Goal: Use online tool/utility

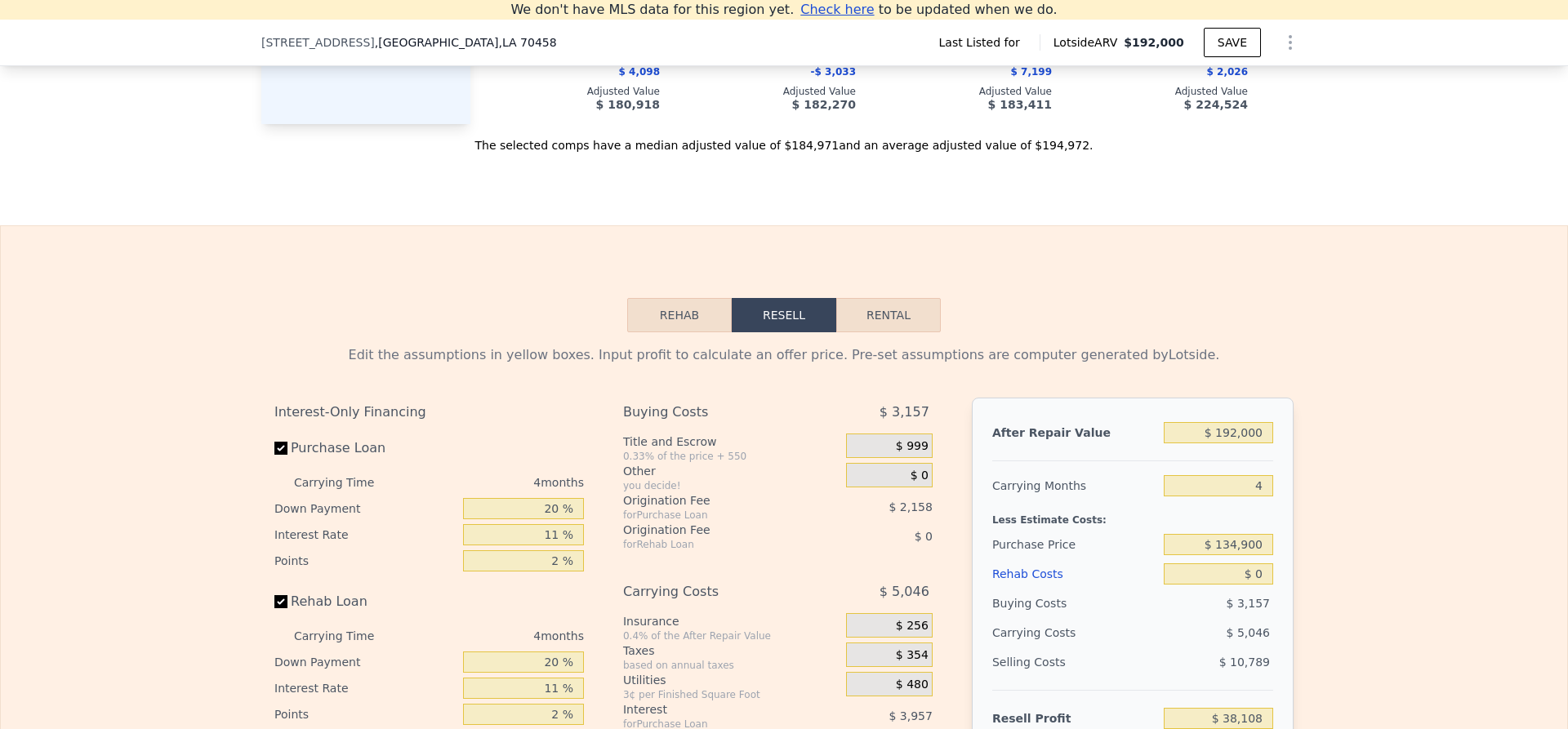
scroll to position [2023, 0]
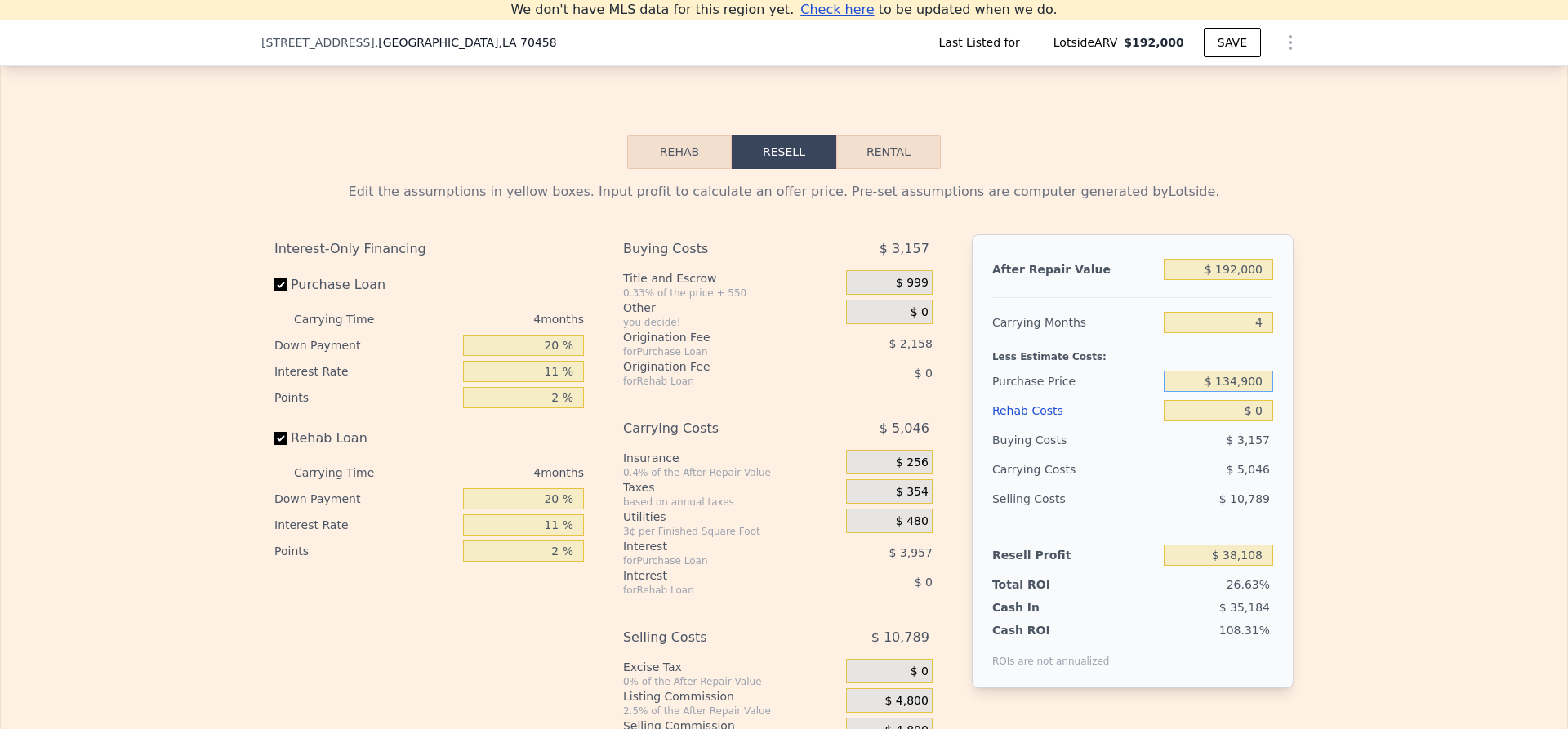
drag, startPoint x: 1211, startPoint y: 407, endPoint x: 1289, endPoint y: 408, distance: 78.0
click at [1289, 408] on div "Edit the assumptions in yellow boxes. Input profit to calculate an offer price.…" at bounding box center [784, 472] width 1045 height 607
click at [1204, 392] on input "$ 134,900" at bounding box center [1218, 380] width 110 height 21
drag, startPoint x: 1197, startPoint y: 410, endPoint x: 1340, endPoint y: 400, distance: 143.3
click at [1340, 400] on div "Edit the assumptions in yellow boxes. Input profit to calculate an offer price.…" at bounding box center [784, 472] width 1566 height 607
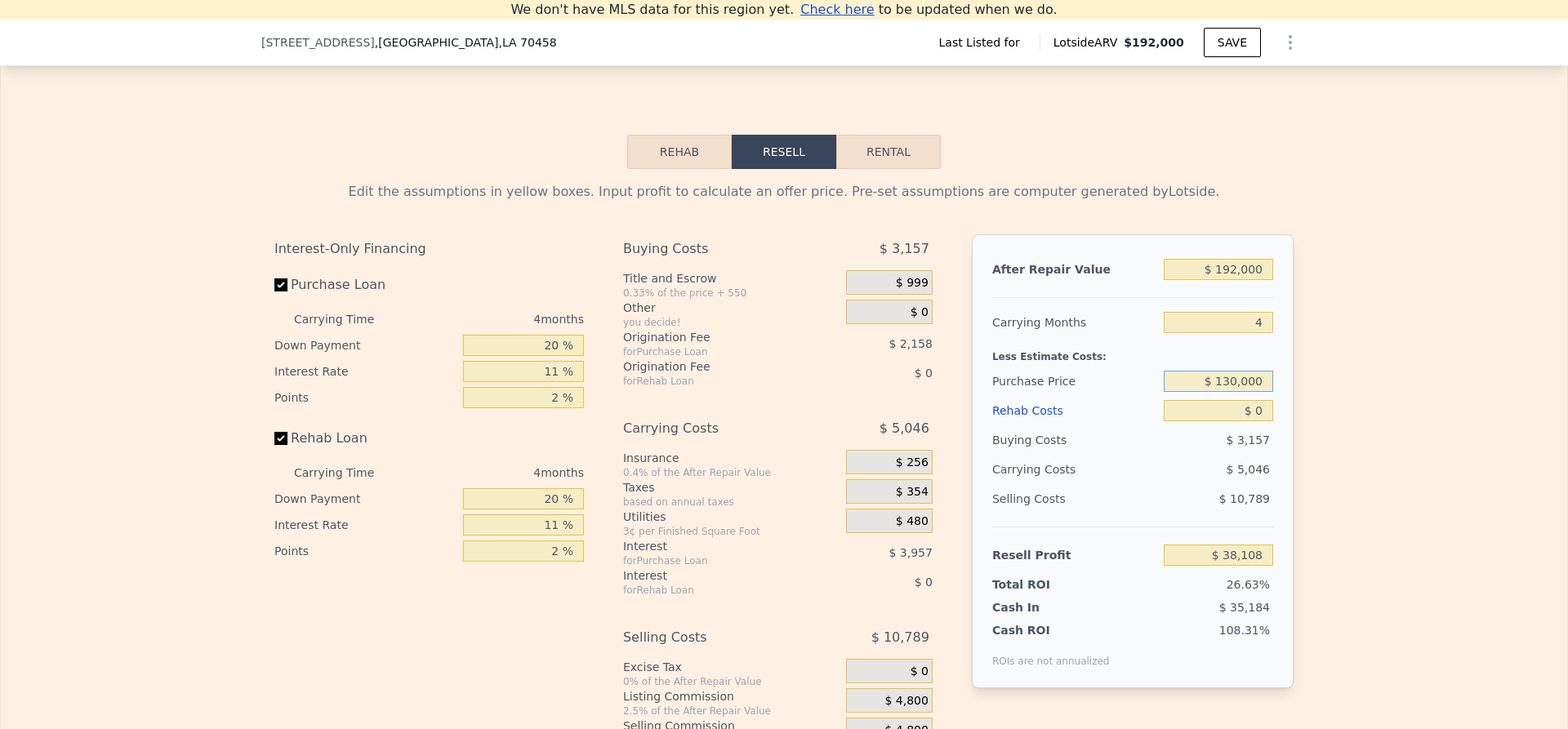
type input "$ 130,000"
type input "$ 43,246"
drag, startPoint x: 1228, startPoint y: 438, endPoint x: 1277, endPoint y: 429, distance: 49.8
click at [1277, 429] on div "After Repair Value $ 192,000 Carrying Months 4 Less Estimate Costs: Purchase Pr…" at bounding box center [1132, 461] width 321 height 454
type input "$ 4"
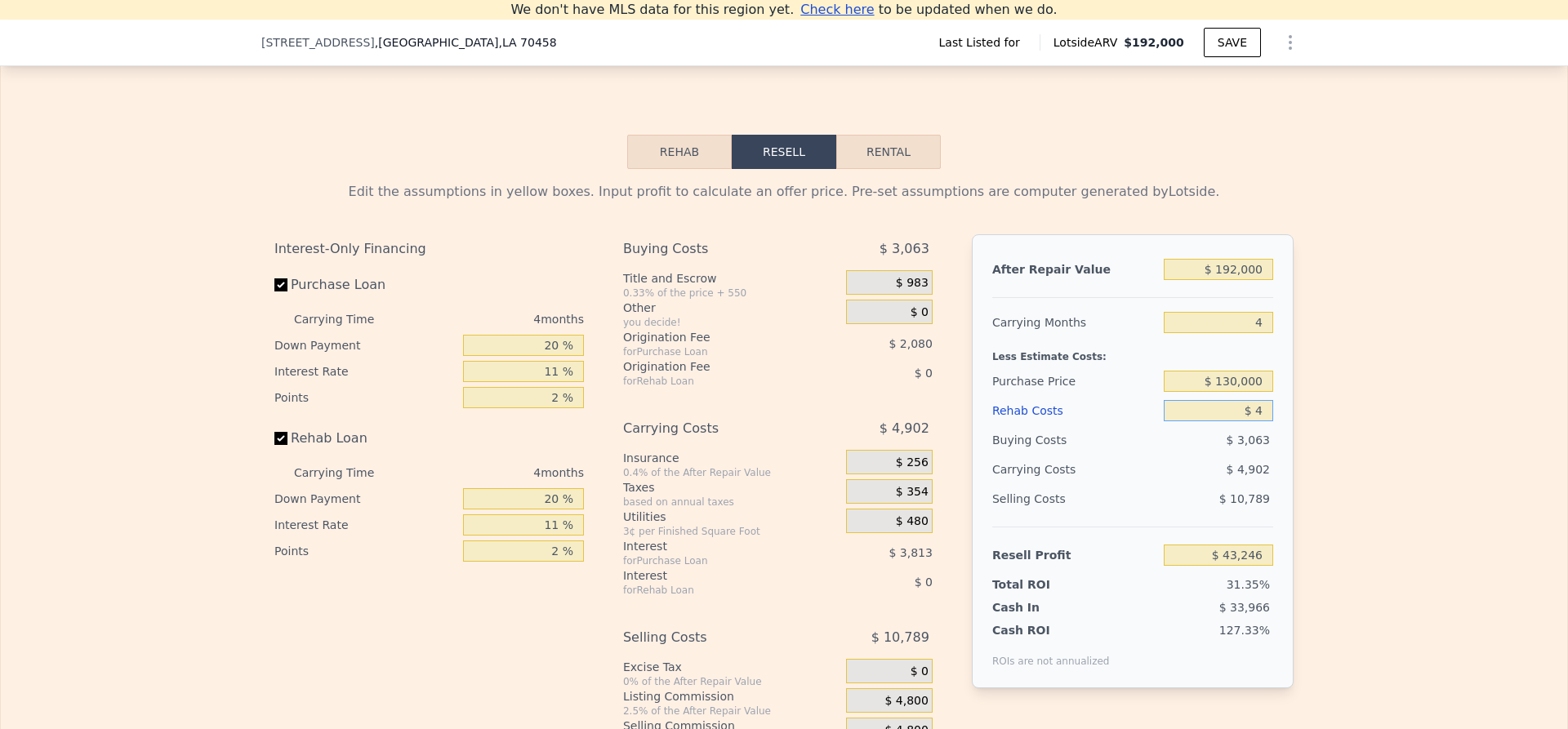
type input "$ 43,242"
type input "$ 45"
type input "$ 43,200"
type input "$ 450"
type input "$ 42,777"
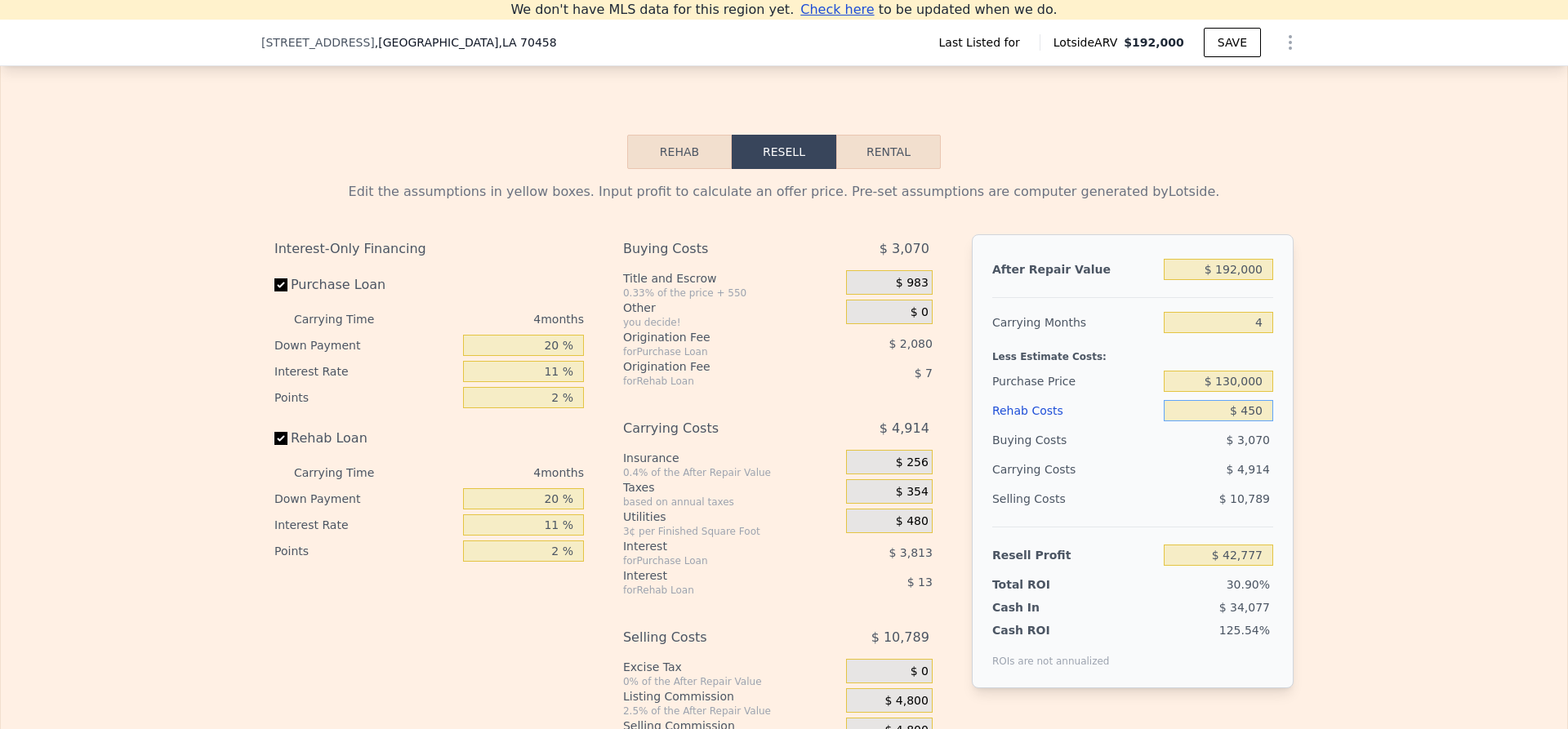
type input "$ 4,500"
type input "$ 38,542"
type input "$ 45,000"
type input "-$ 3,794"
type input "$ 45,000"
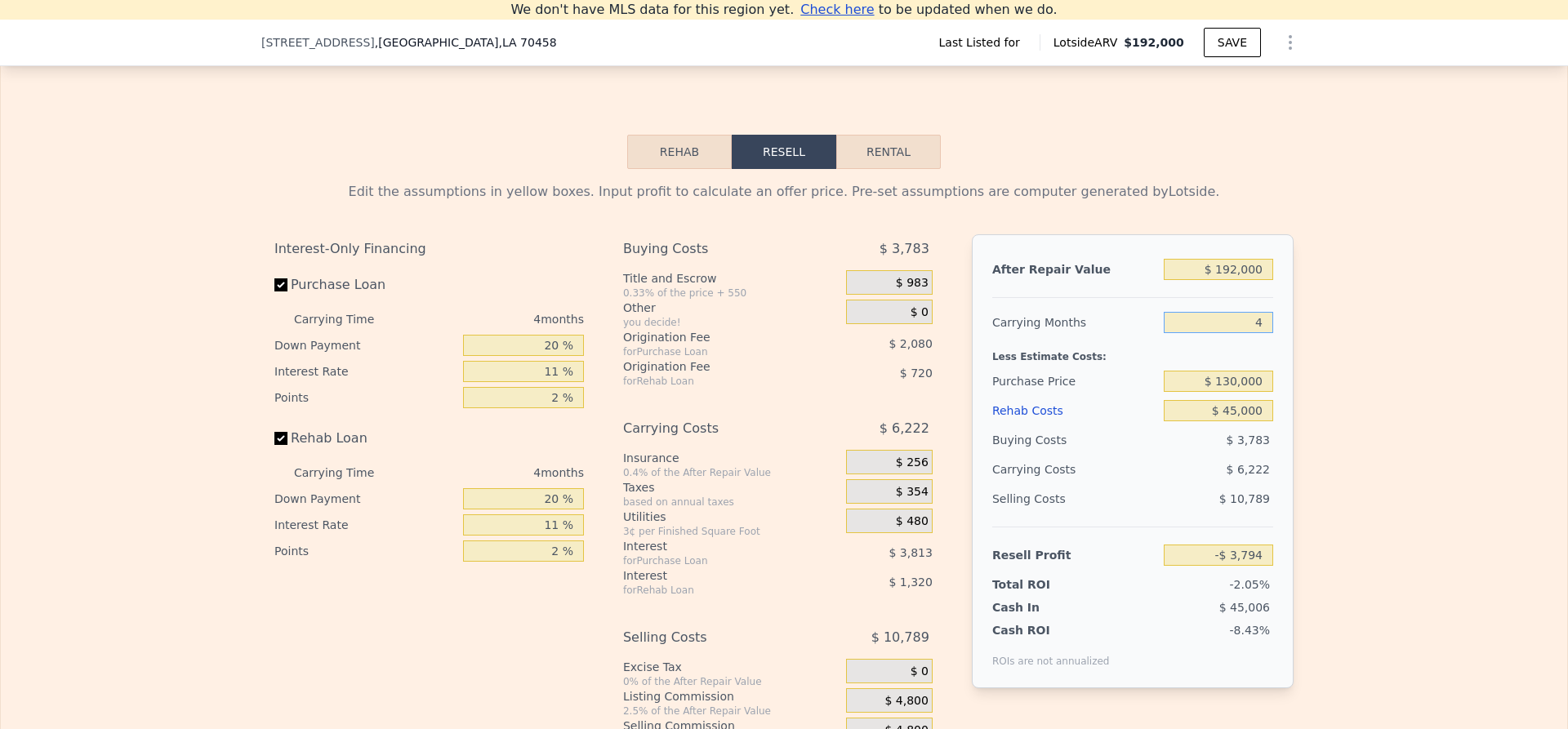
drag, startPoint x: 1260, startPoint y: 344, endPoint x: 1225, endPoint y: 353, distance: 36.1
click at [1225, 333] on input "4" at bounding box center [1218, 322] width 110 height 21
type input "6"
type input "-$ 6,905"
type input "6"
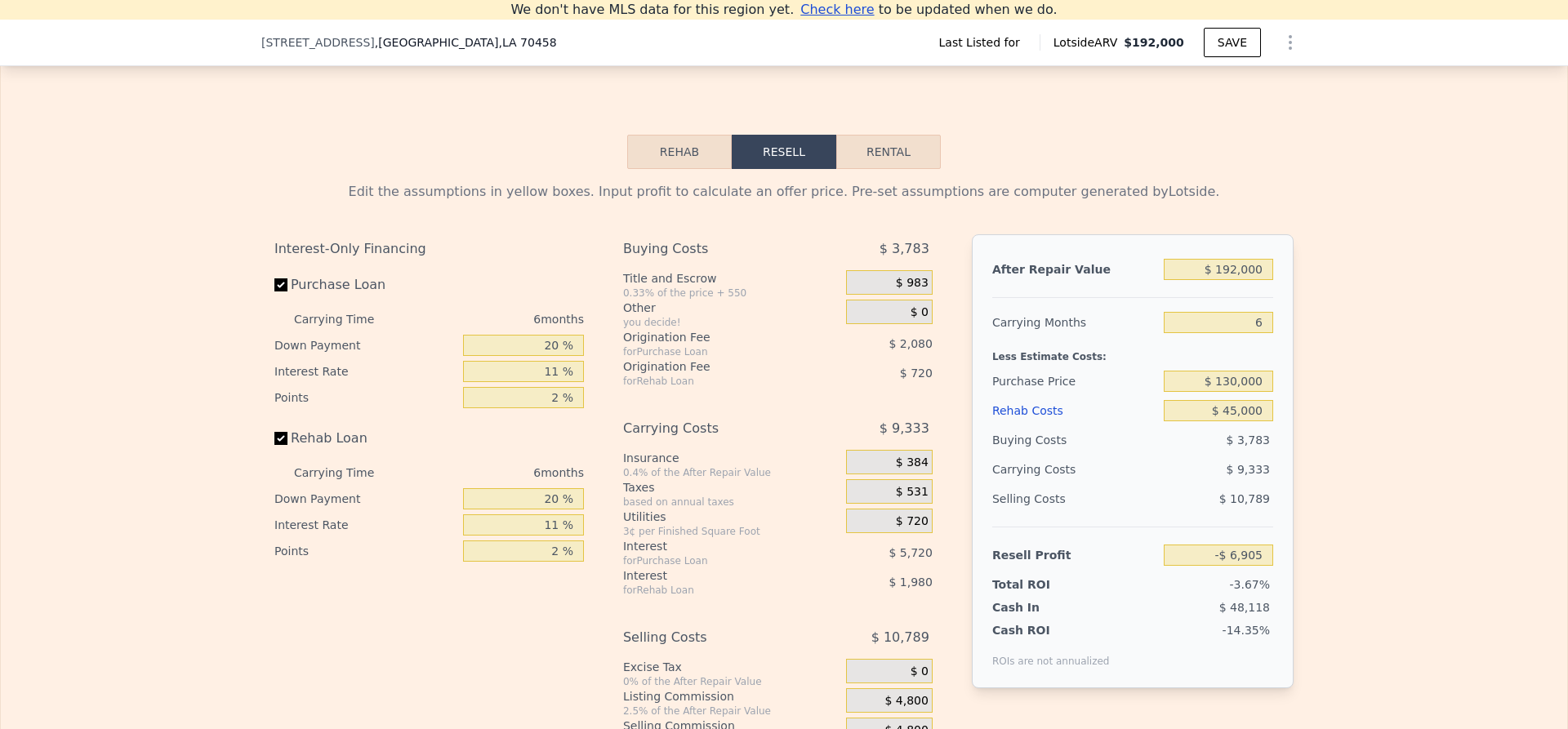
click at [1124, 337] on div "Carrying Months" at bounding box center [1075, 322] width 165 height 29
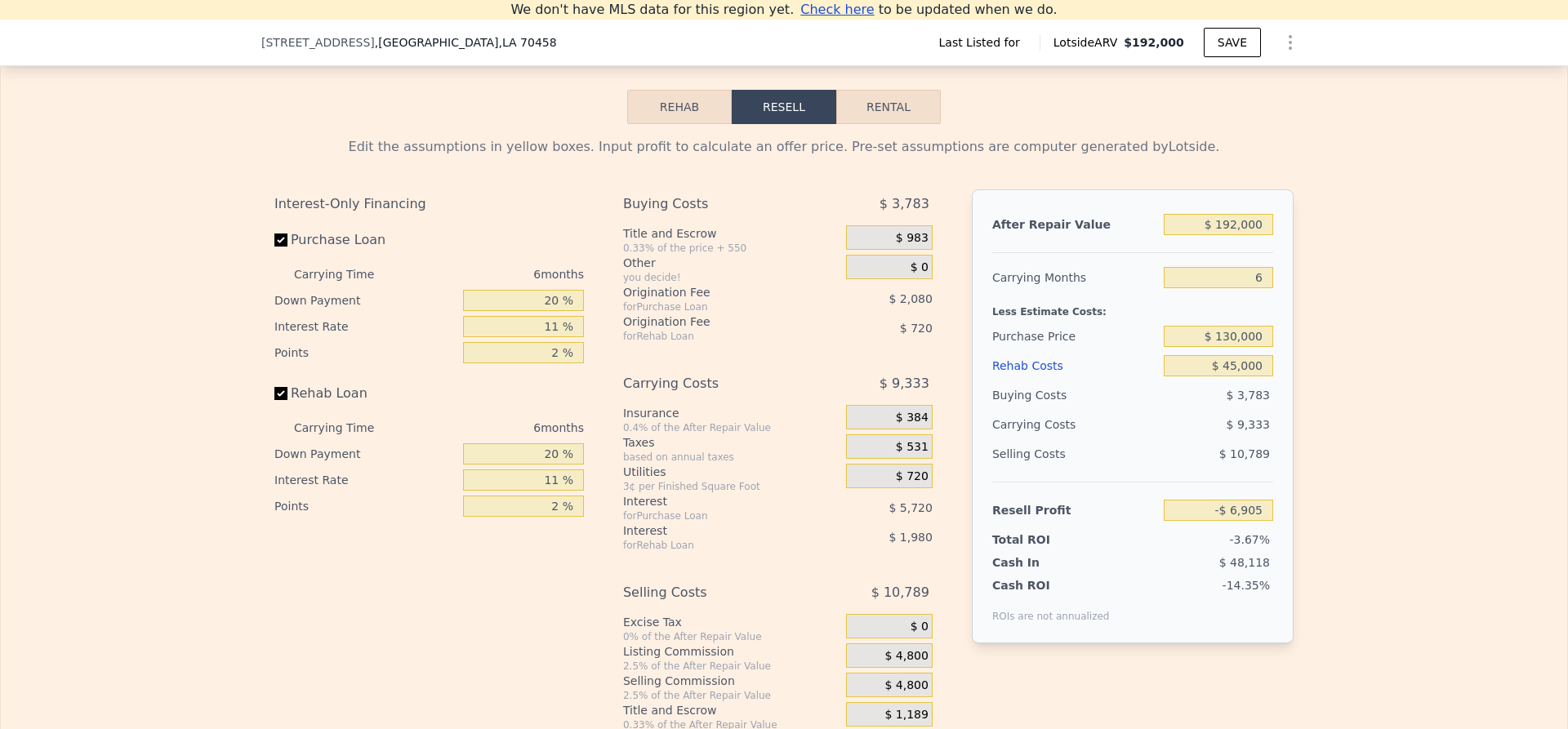
scroll to position [2104, 0]
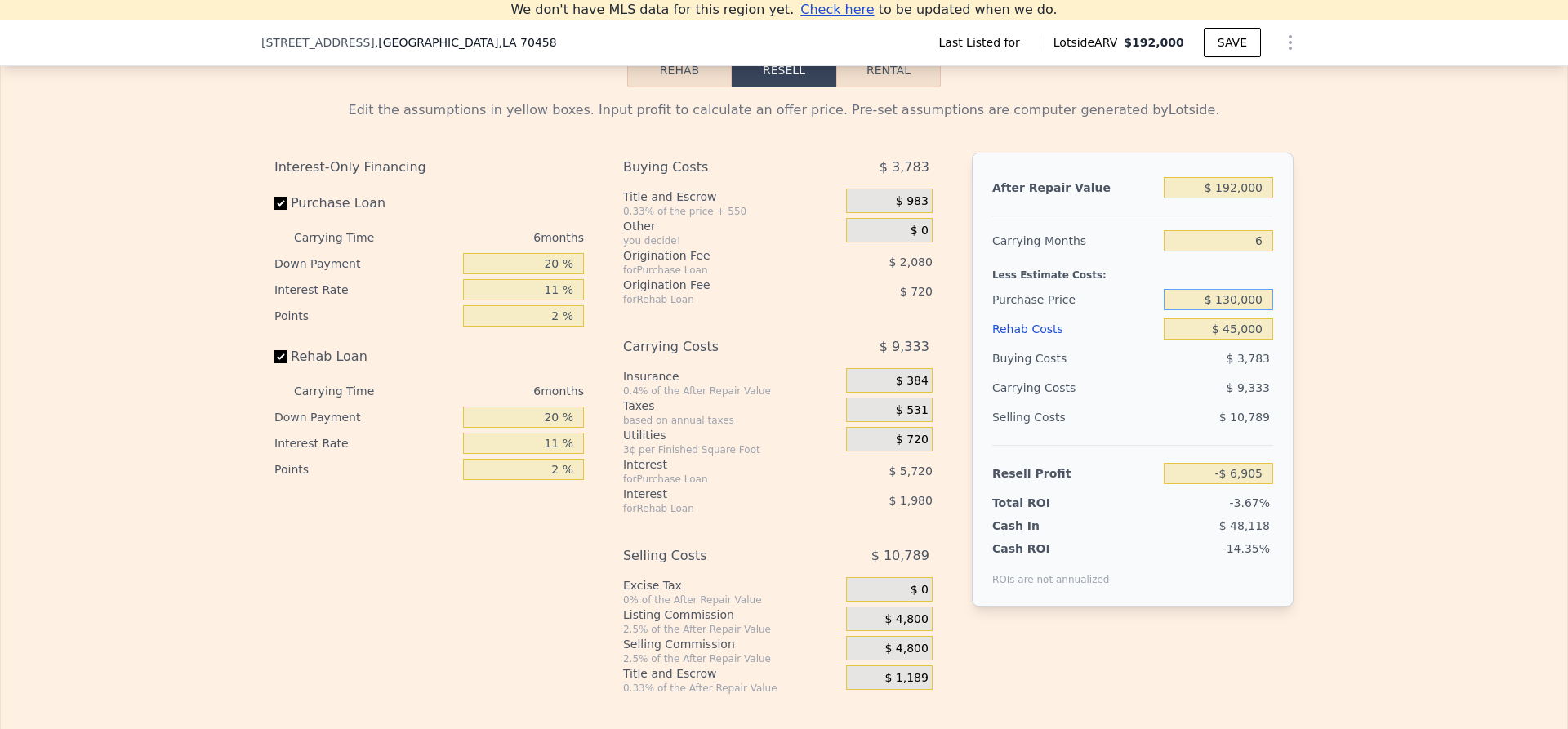
drag, startPoint x: 1257, startPoint y: 324, endPoint x: 1186, endPoint y: 331, distance: 71.3
click at [1186, 310] on input "$ 130,000" at bounding box center [1218, 299] width 110 height 21
type input "$ 120,000"
type input "$ 3,726"
click at [1317, 329] on div "Edit the assumptions in yellow boxes. Input profit to calculate an offer price.…" at bounding box center [784, 390] width 1566 height 607
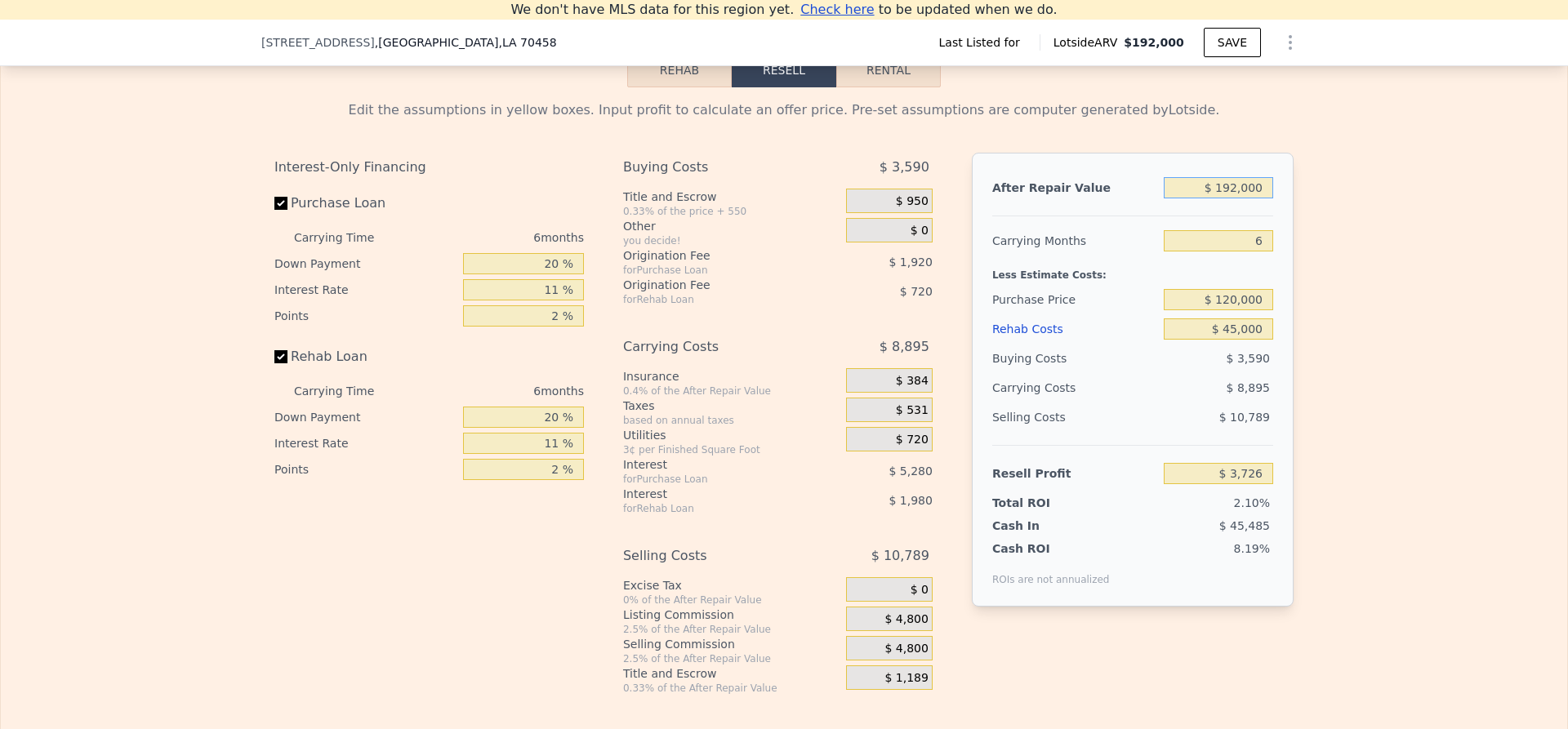
drag, startPoint x: 1261, startPoint y: 212, endPoint x: 1190, endPoint y: 221, distance: 71.6
click at [1190, 199] on input "$ 192,000" at bounding box center [1218, 187] width 110 height 21
type input "$ 2"
type input "-$ 177,649"
type input "$ 20"
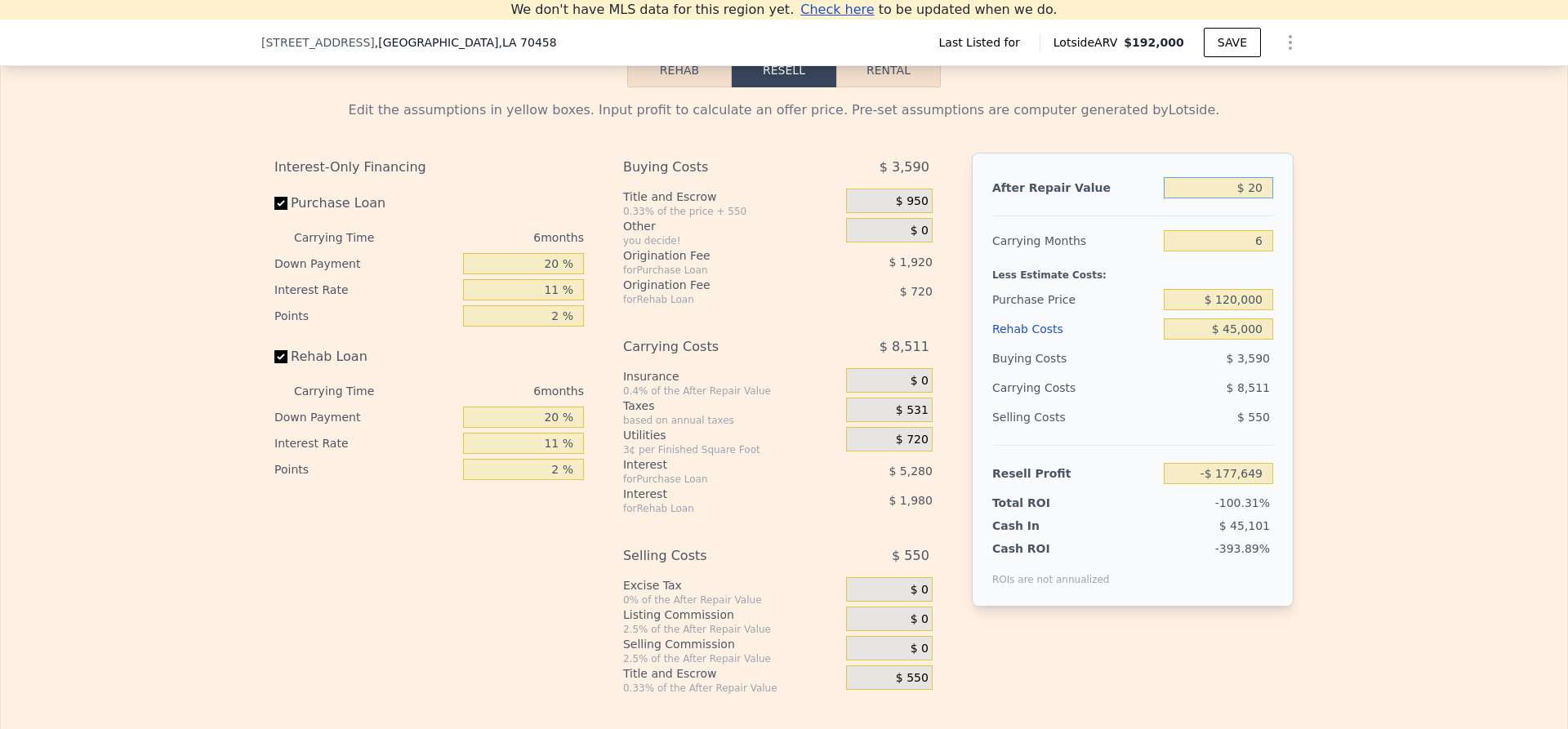
type input "-$ 177,633"
type input "$ 200"
type input "-$ 177,462"
type input "$ 2,000"
type input "-$ 175,762"
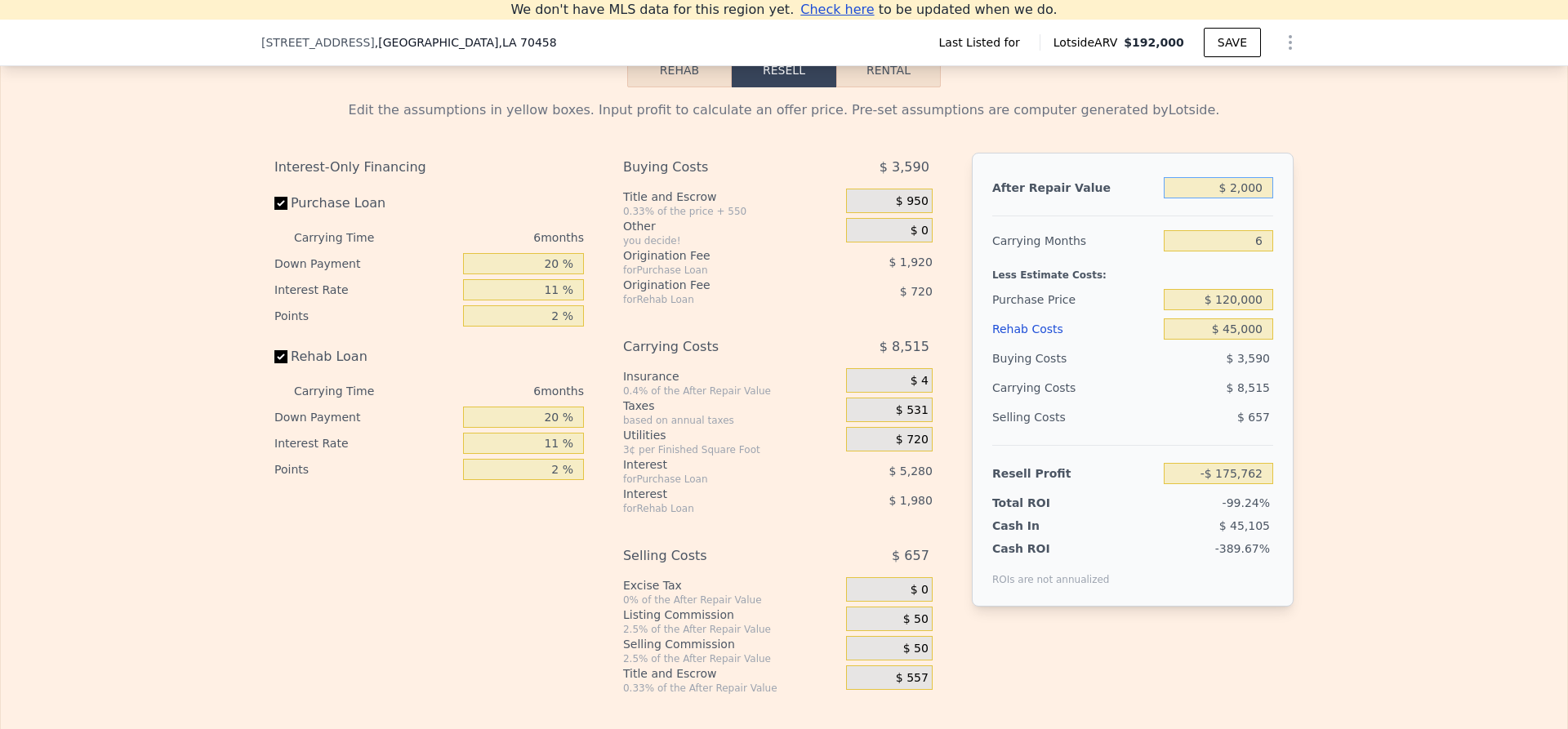
type input "$ 20,000"
type input "-$ 158,758"
type input "$ 200,000"
type input "$ 11,283"
type input "$ 200,000"
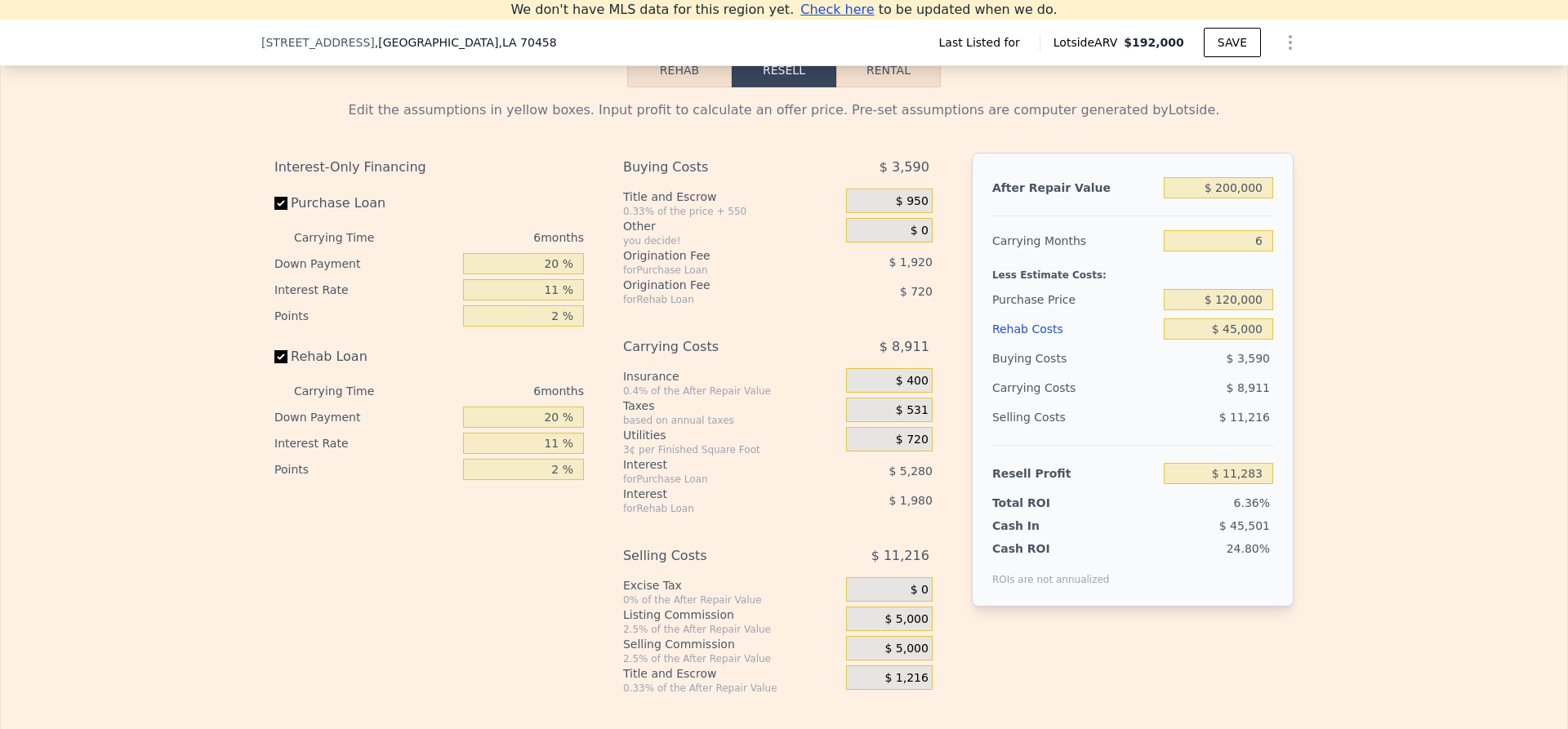
click at [1318, 278] on div "Edit the assumptions in yellow boxes. Input profit to calculate an offer price.…" at bounding box center [784, 390] width 1566 height 607
